Goal: Information Seeking & Learning: Learn about a topic

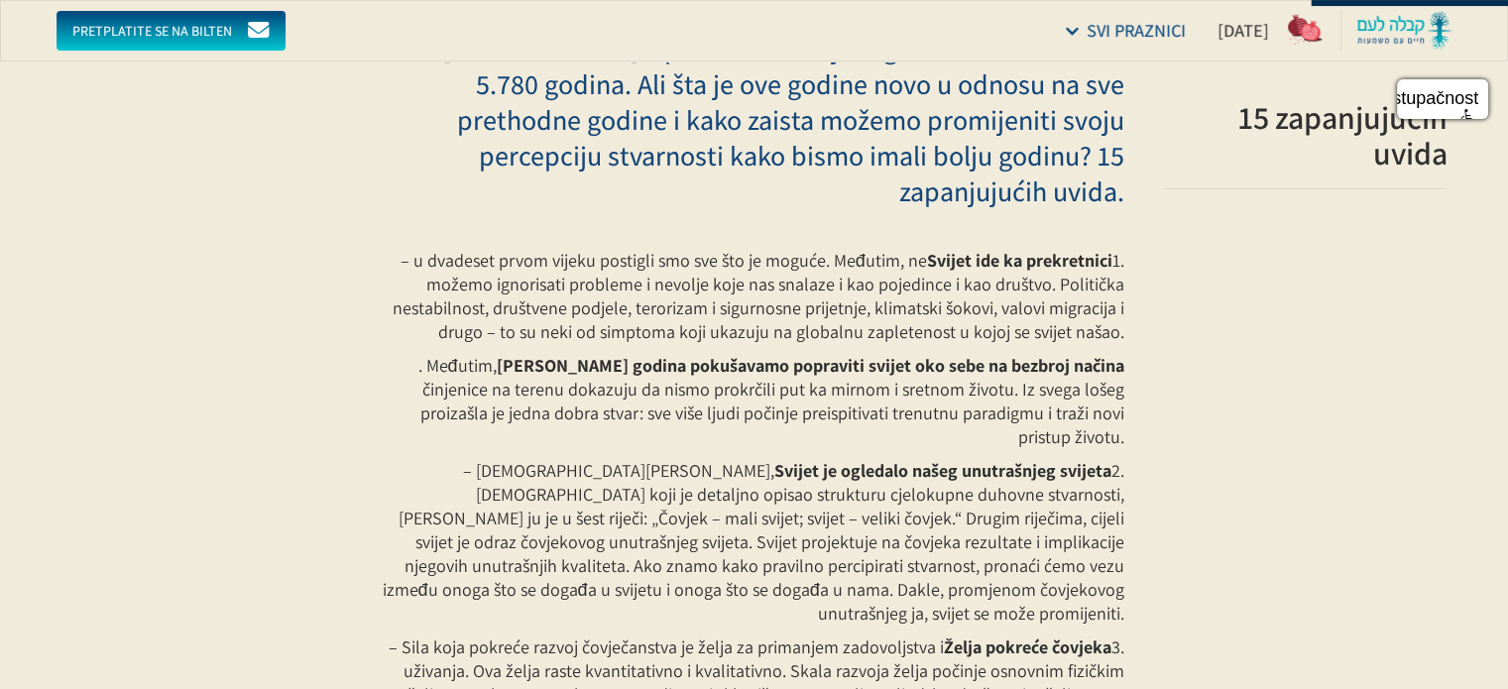
scroll to position [397, 0]
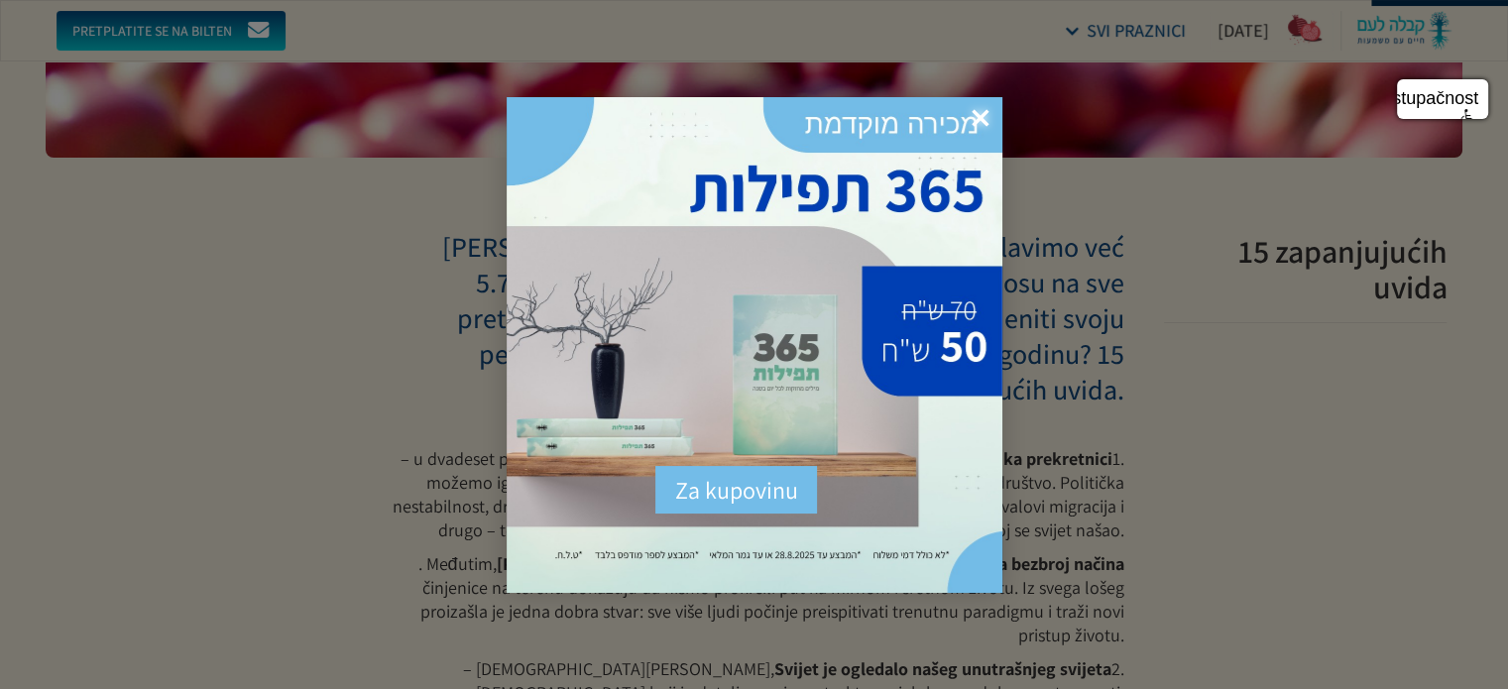
click at [989, 117] on span "×" at bounding box center [981, 119] width 44 height 44
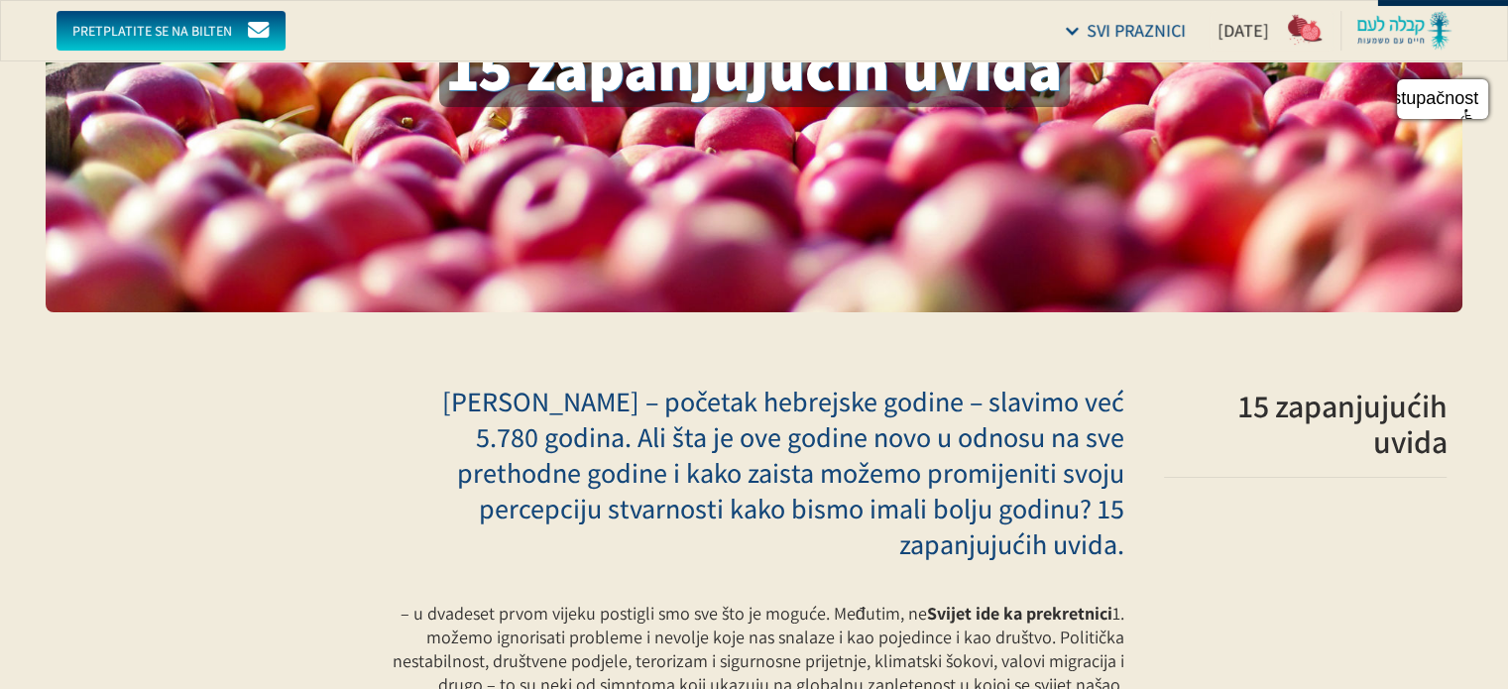
scroll to position [0, 0]
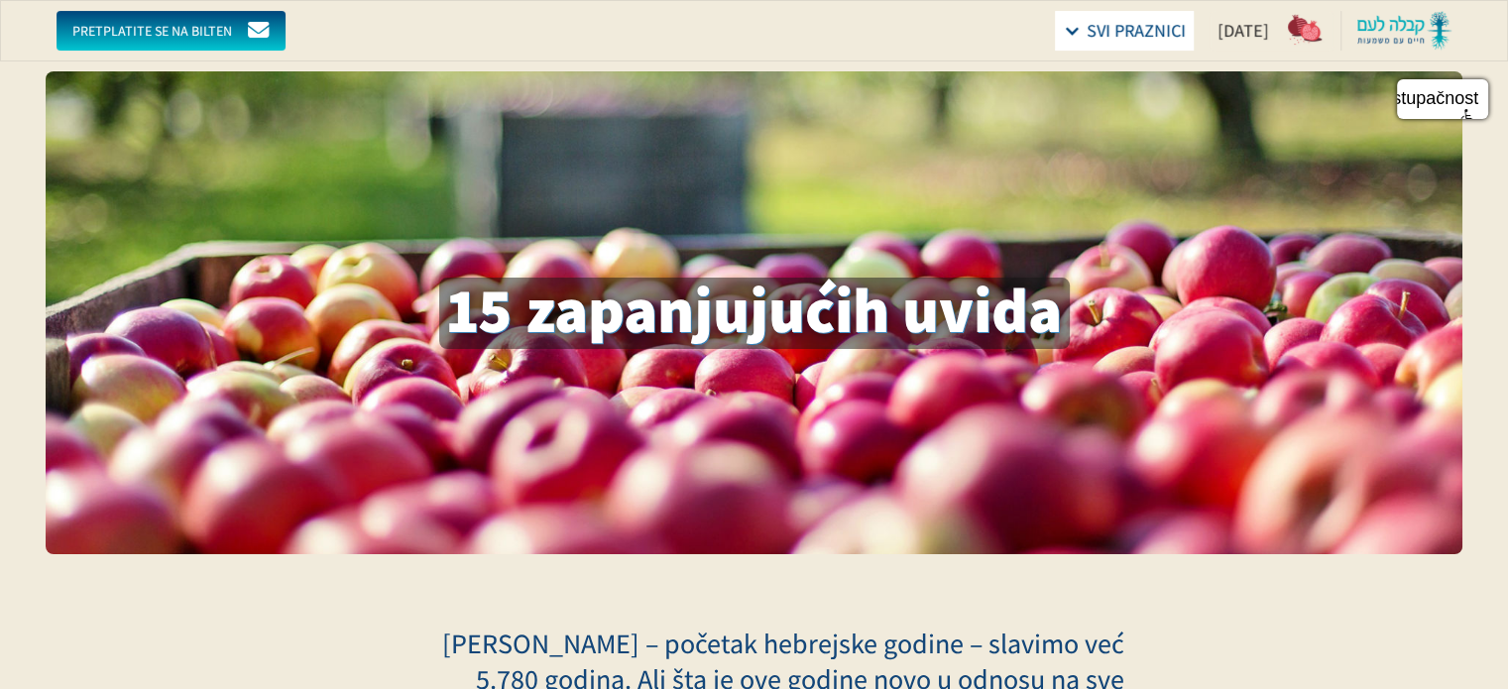
click at [1055, 32] on div "Svi praznici" at bounding box center [1124, 31] width 139 height 40
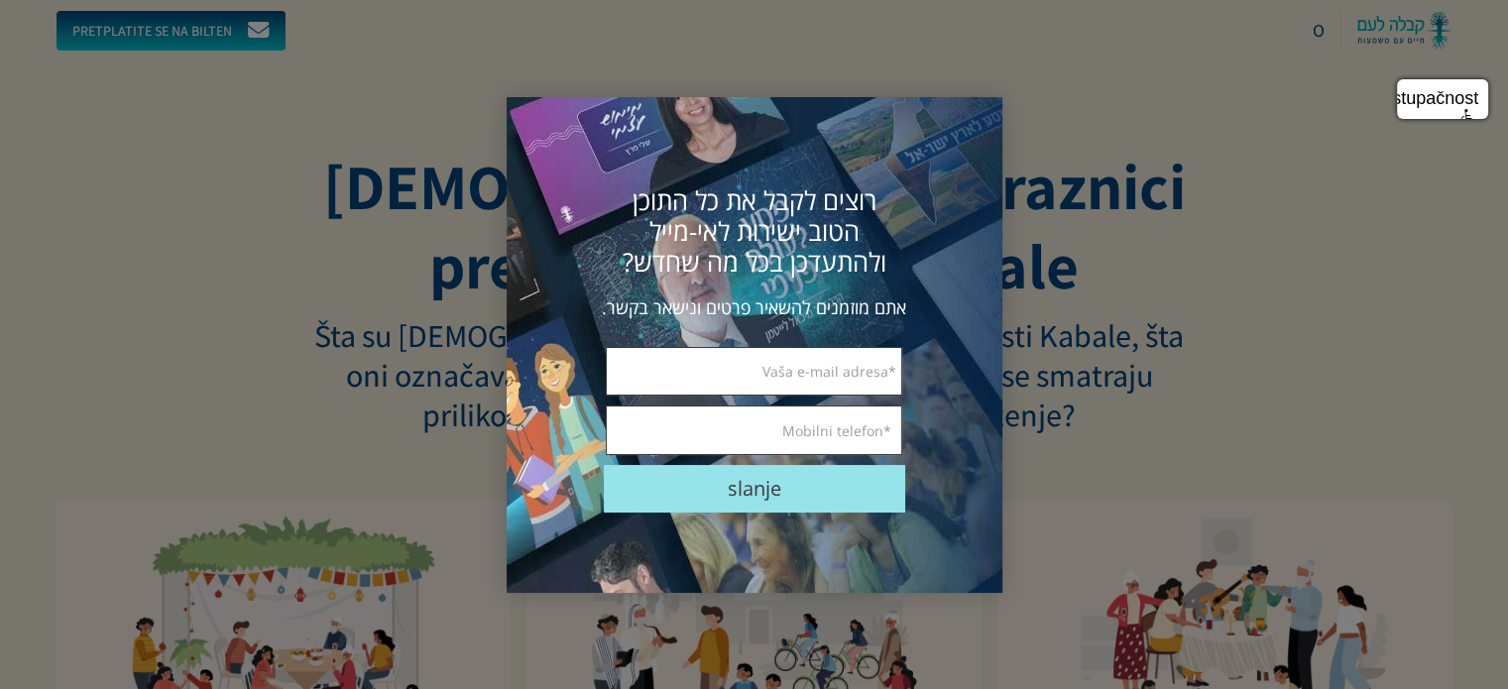
click at [1271, 203] on div at bounding box center [754, 344] width 1508 height 689
click at [980, 119] on font "×" at bounding box center [978, 124] width 18 height 51
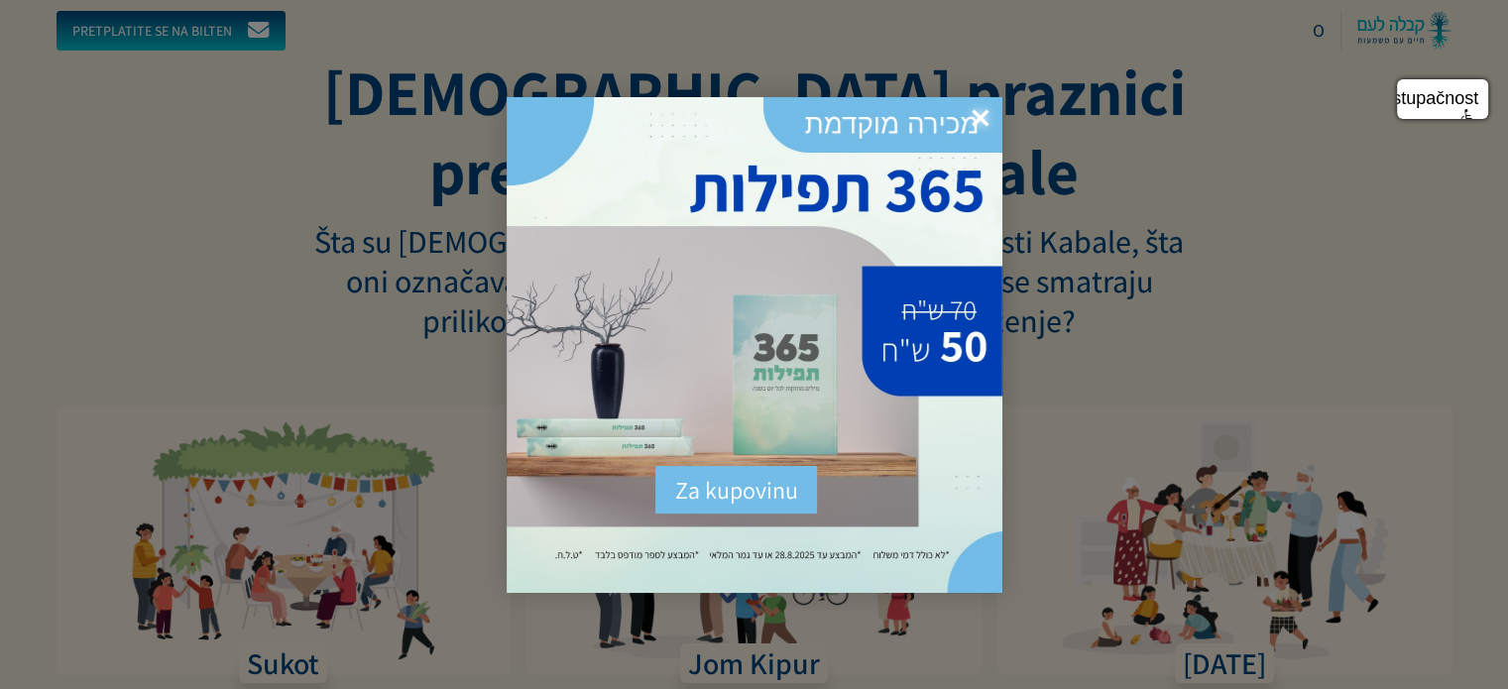
scroll to position [198, 0]
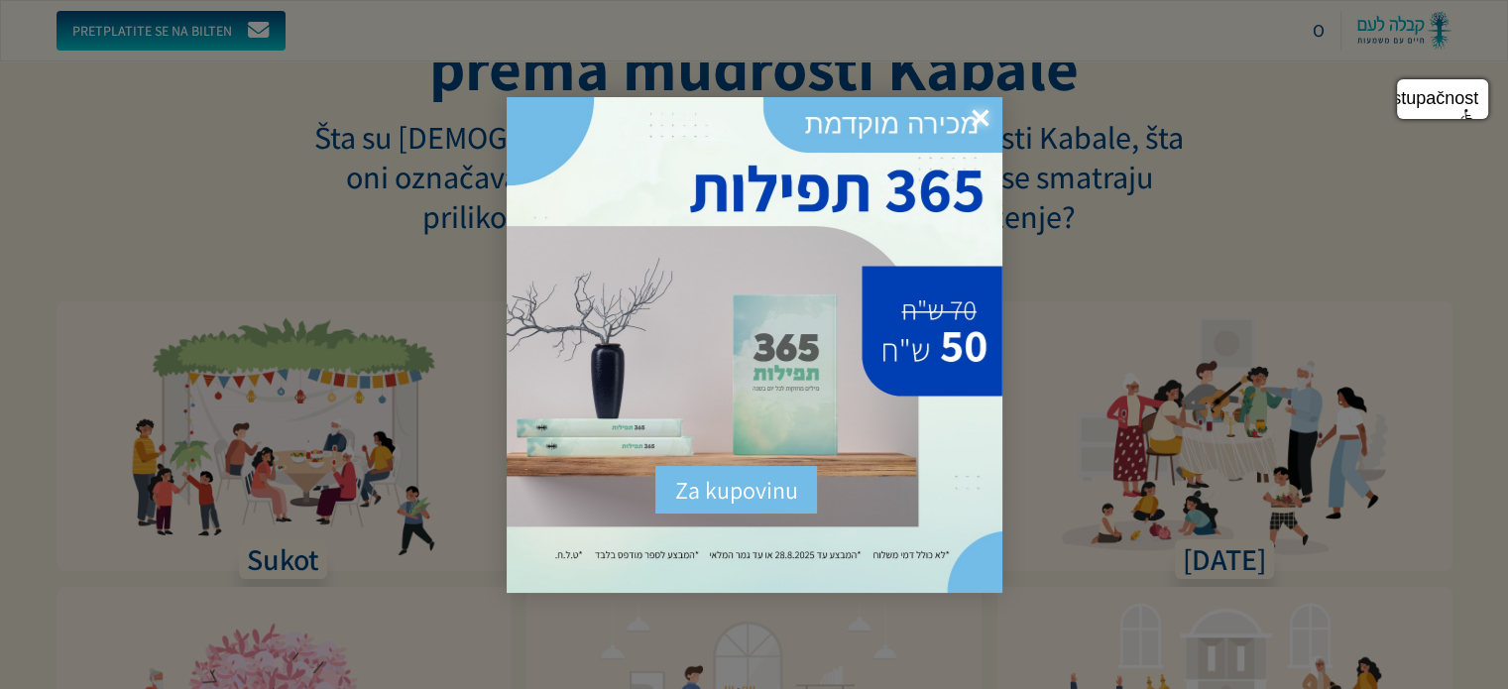
click at [984, 106] on font "×" at bounding box center [981, 118] width 18 height 51
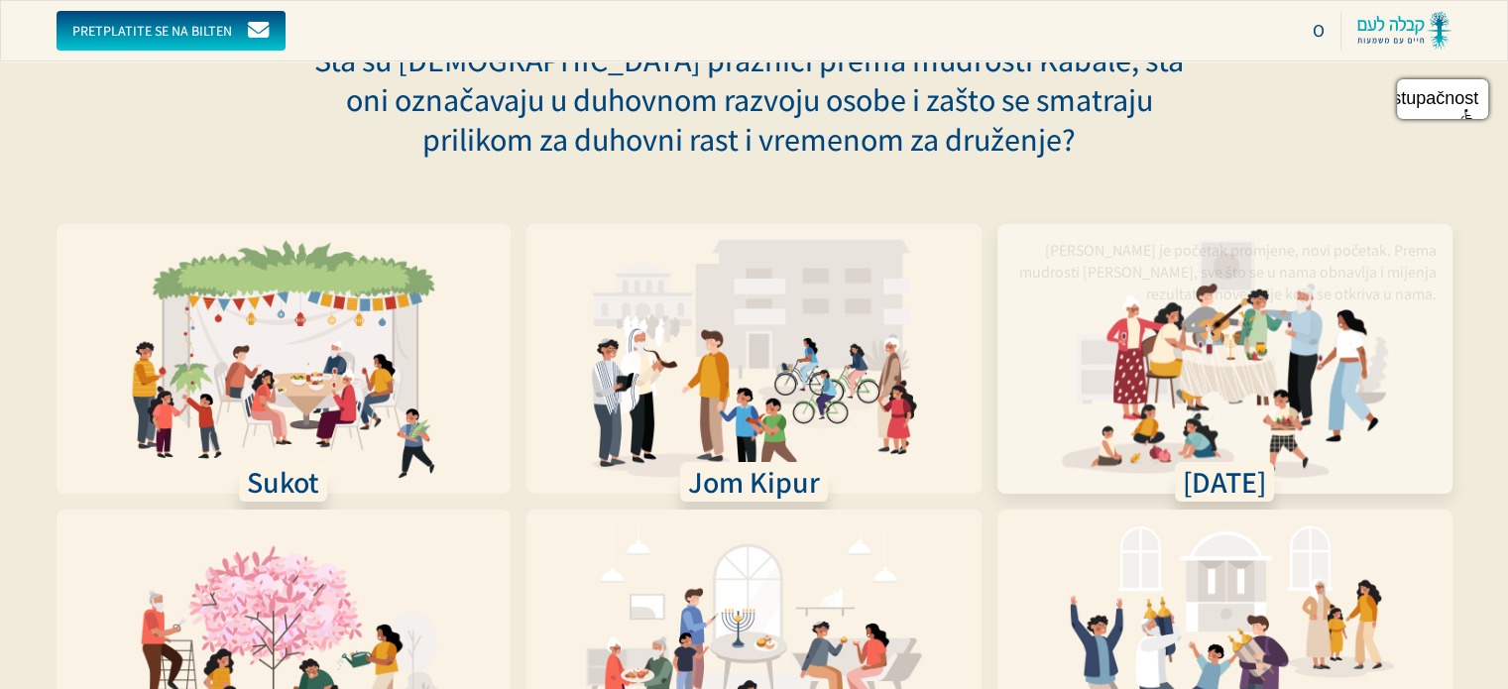
scroll to position [297, 0]
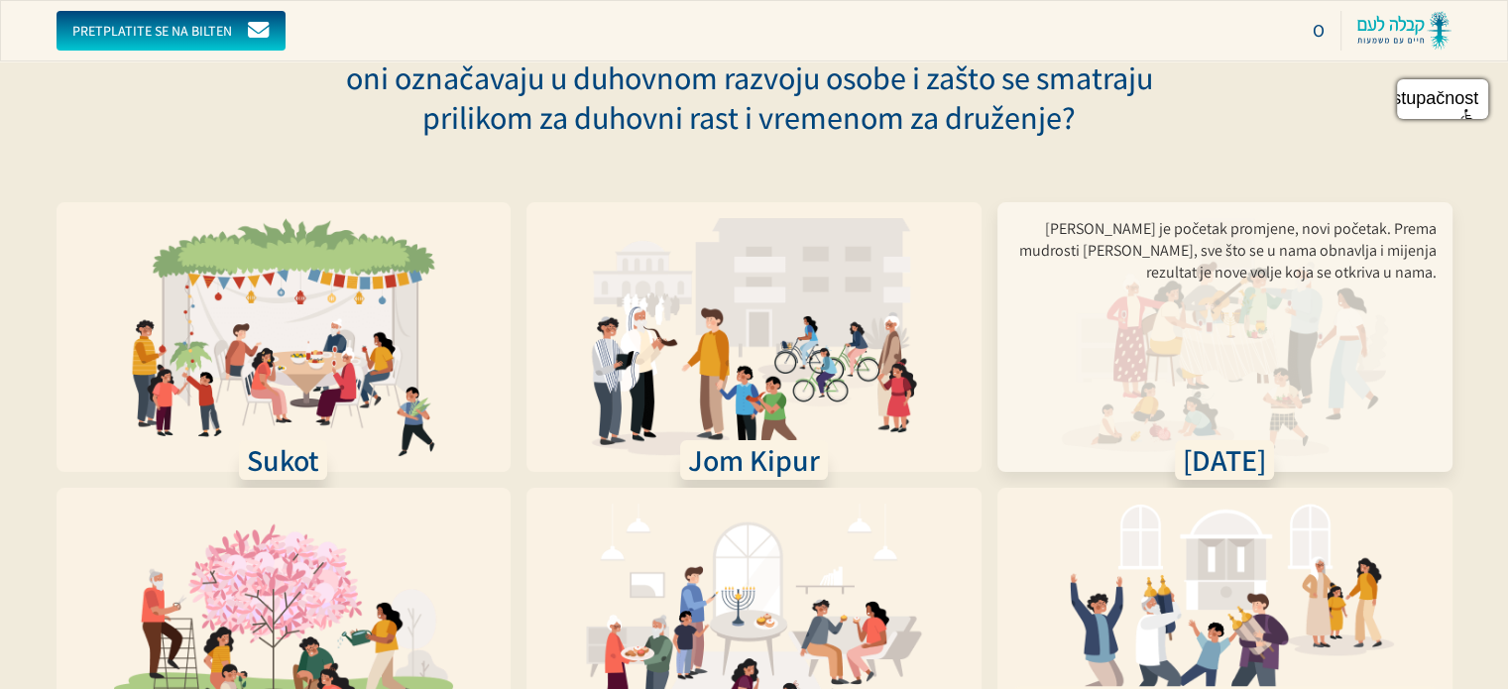
click at [1210, 452] on font "[DATE]" at bounding box center [1224, 460] width 83 height 40
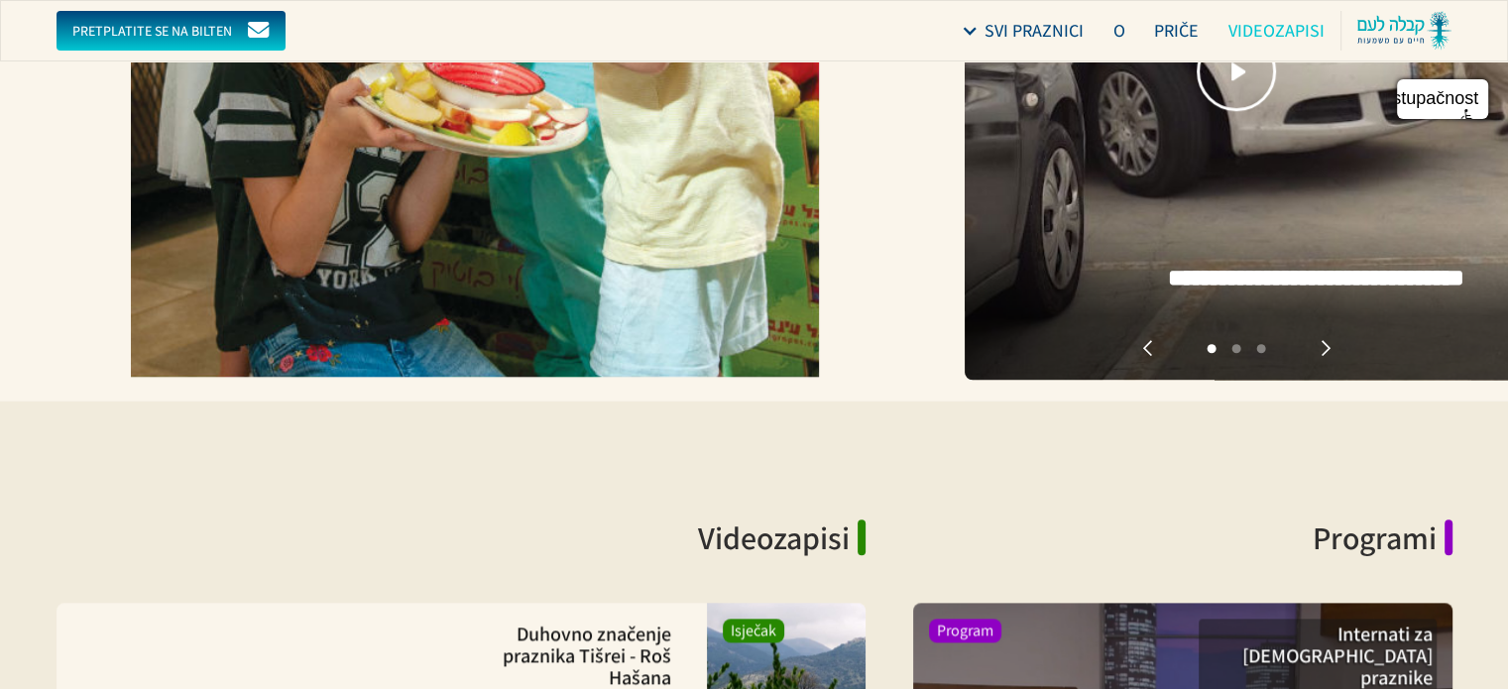
scroll to position [2082, 0]
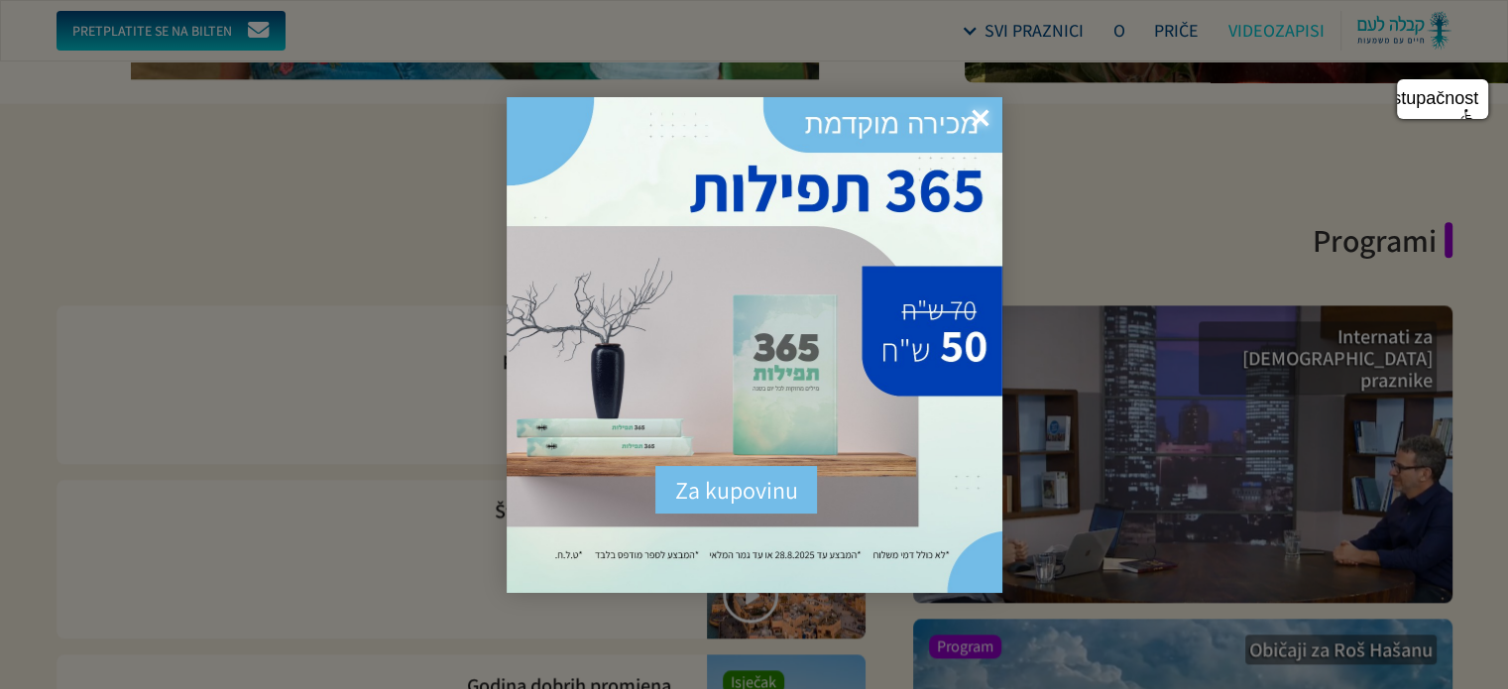
click at [981, 111] on font "×" at bounding box center [981, 118] width 18 height 51
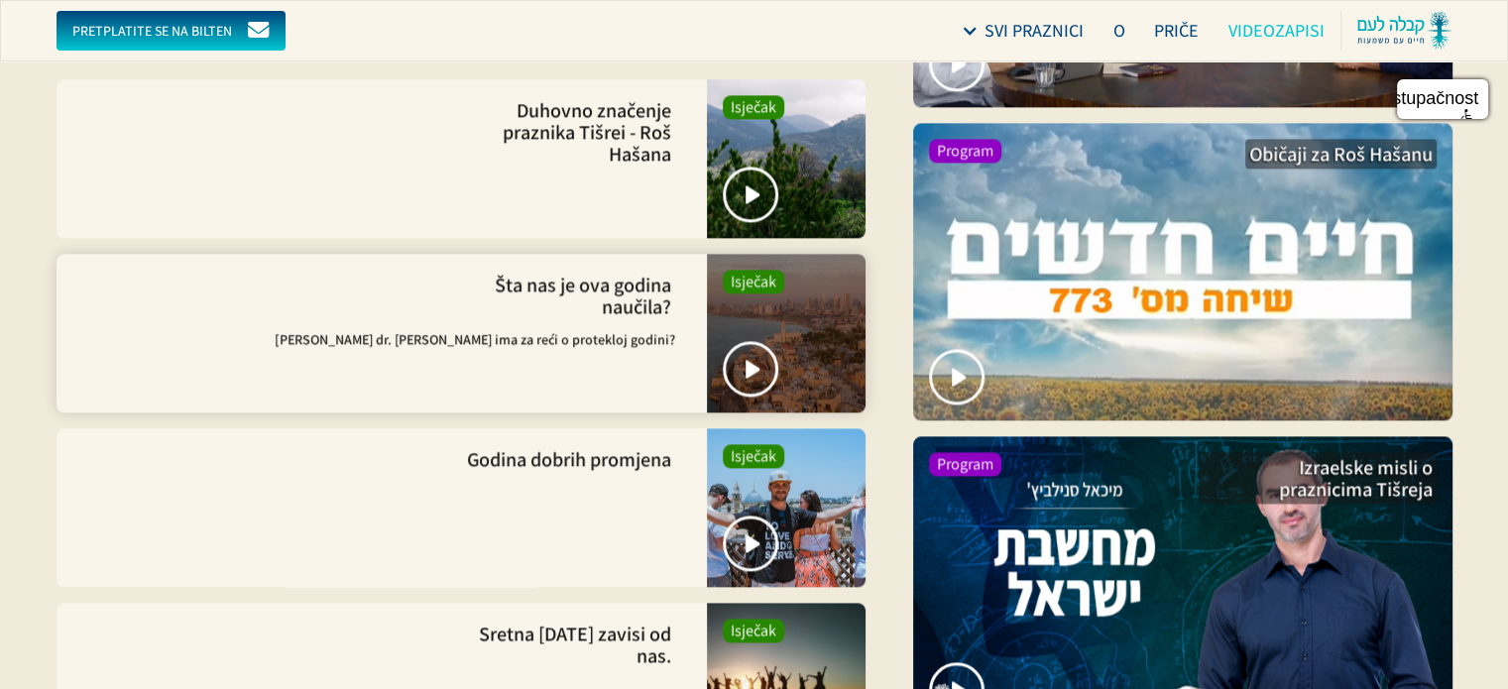
scroll to position [2776, 0]
